Goal: Task Accomplishment & Management: Complete application form

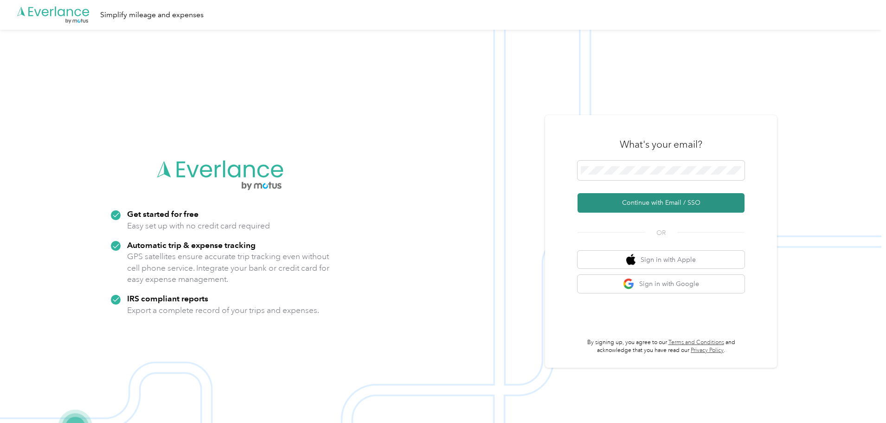
click at [671, 199] on button "Continue with Email / SSO" at bounding box center [661, 202] width 167 height 19
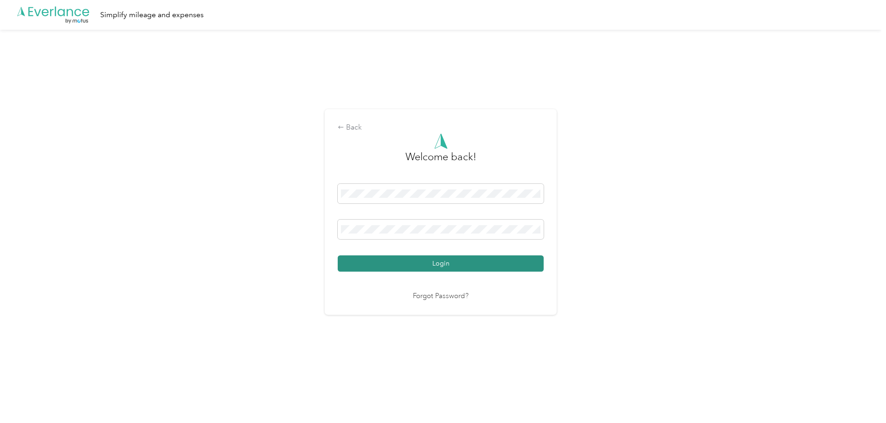
click at [453, 264] on button "Login" at bounding box center [441, 263] width 206 height 16
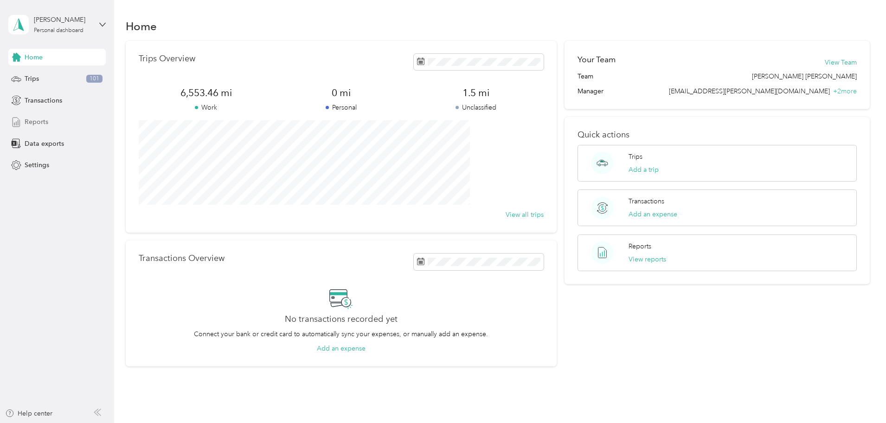
click at [40, 117] on span "Reports" at bounding box center [37, 122] width 24 height 10
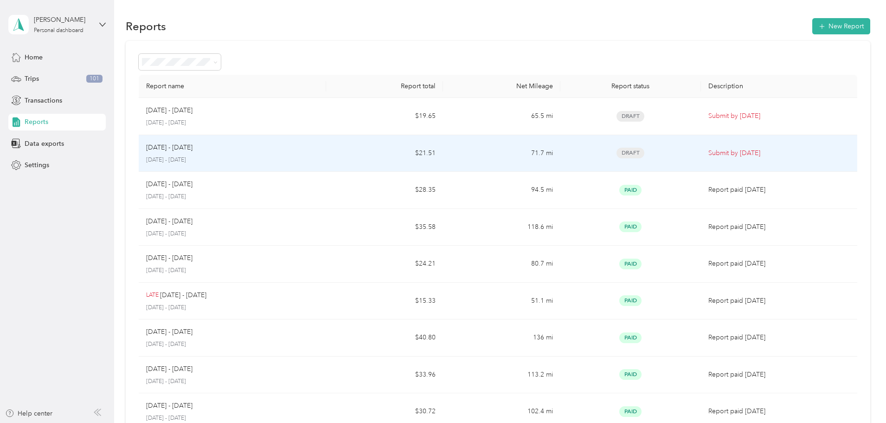
click at [723, 153] on p "Submit by [DATE]" at bounding box center [780, 153] width 142 height 10
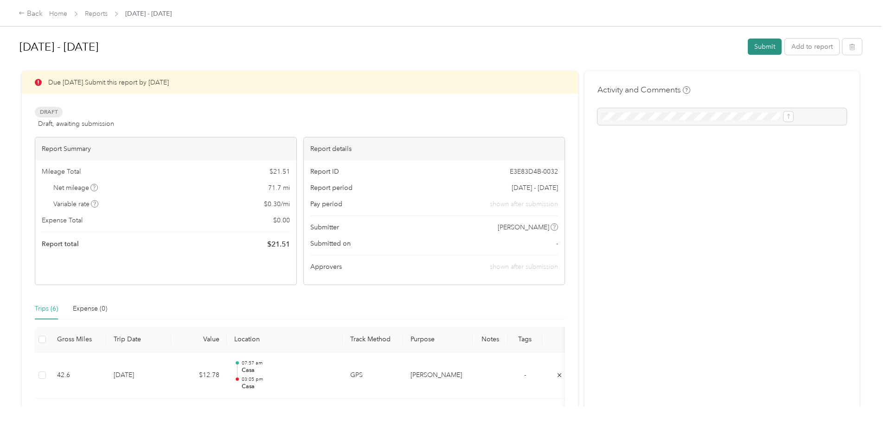
click at [748, 50] on button "Submit" at bounding box center [765, 47] width 34 height 16
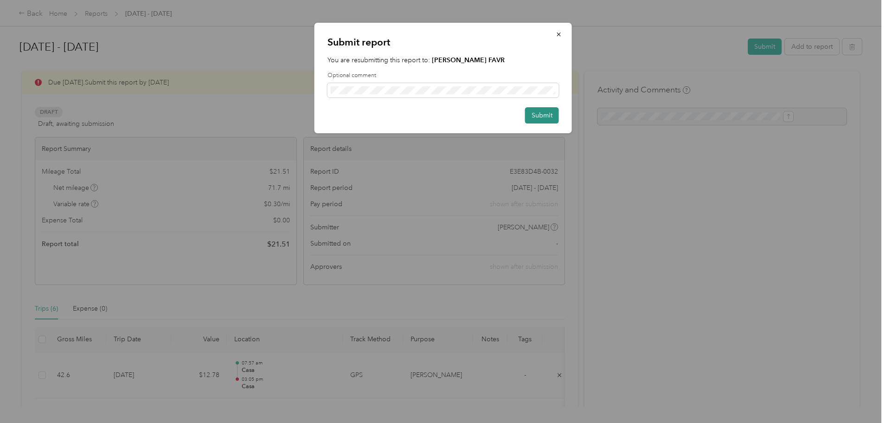
click at [540, 116] on button "Submit" at bounding box center [542, 115] width 34 height 16
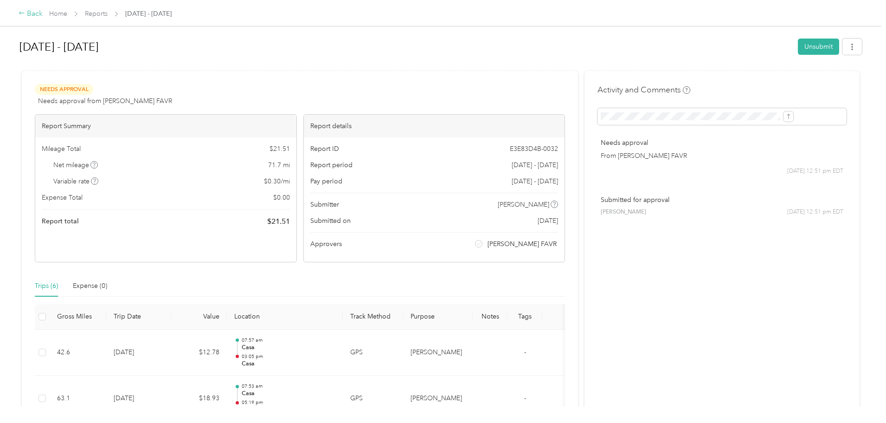
click at [25, 15] on icon at bounding box center [22, 13] width 6 height 6
